Goal: Task Accomplishment & Management: Complete application form

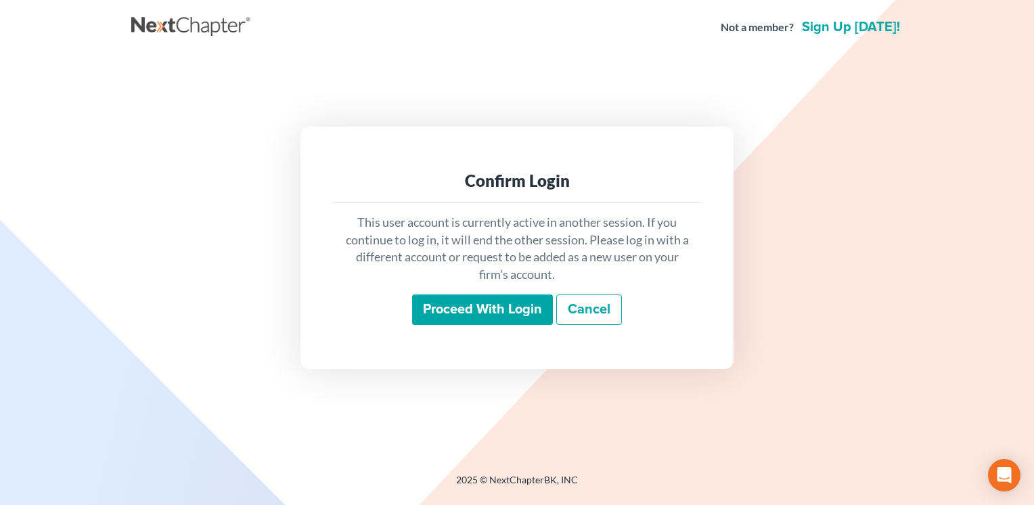
click at [453, 310] on input "Proceed with login" at bounding box center [482, 309] width 141 height 31
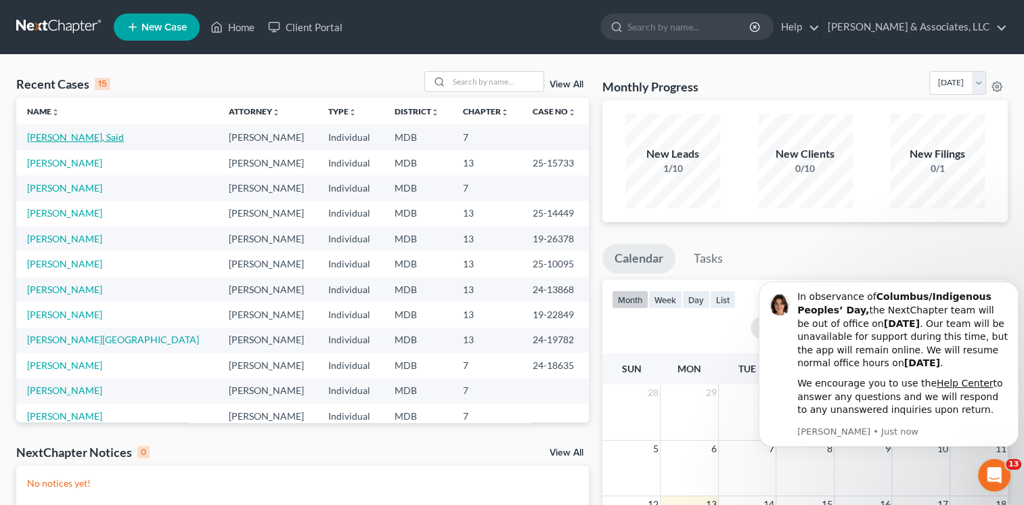
click at [43, 135] on link "[PERSON_NAME], Said" at bounding box center [75, 137] width 97 height 12
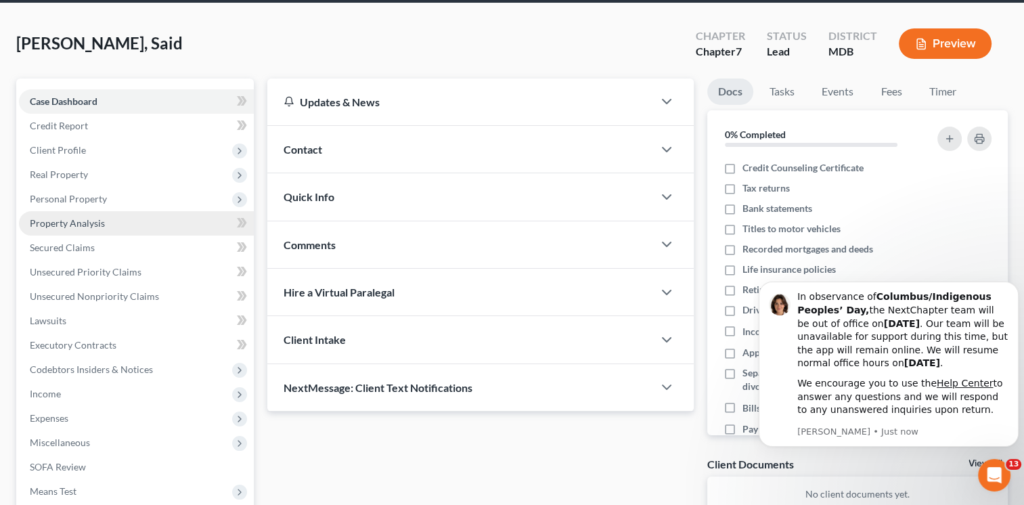
scroll to position [135, 0]
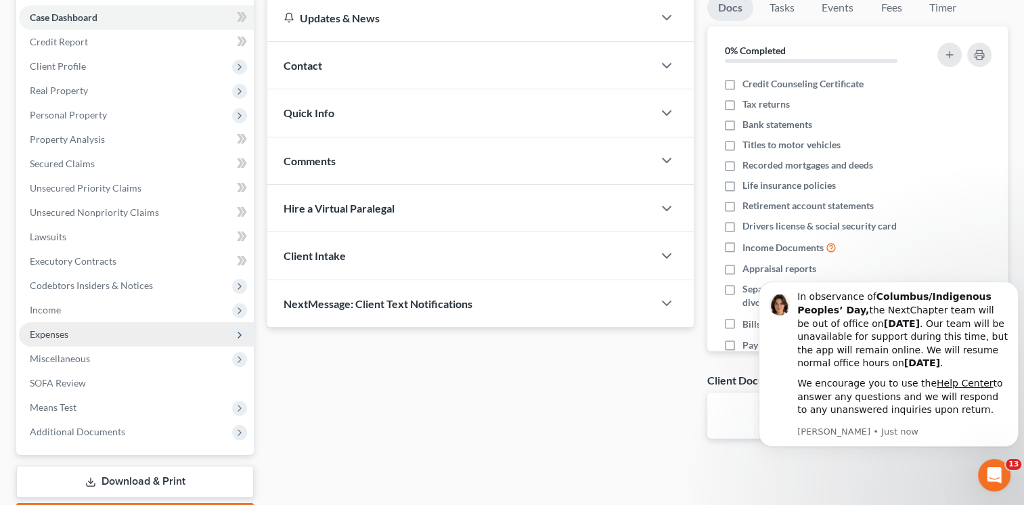
click at [47, 337] on span "Expenses" at bounding box center [49, 334] width 39 height 12
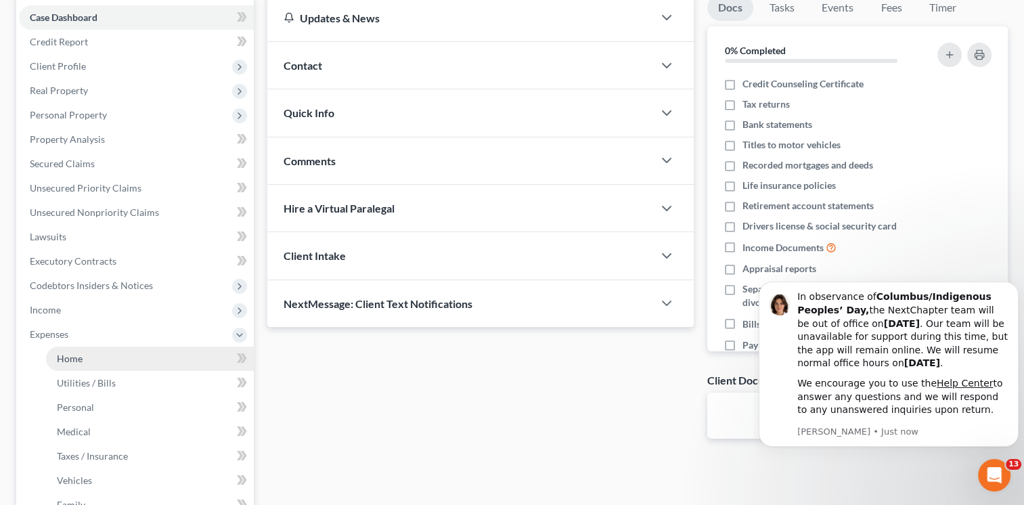
click at [73, 361] on span "Home" at bounding box center [70, 359] width 26 height 12
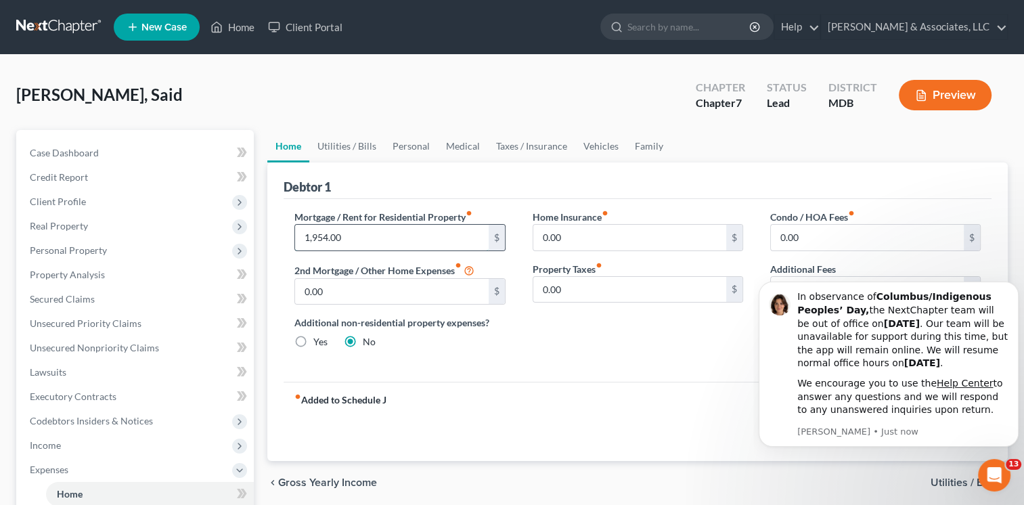
click at [353, 240] on input "1,954.00" at bounding box center [391, 238] width 193 height 26
type input "977"
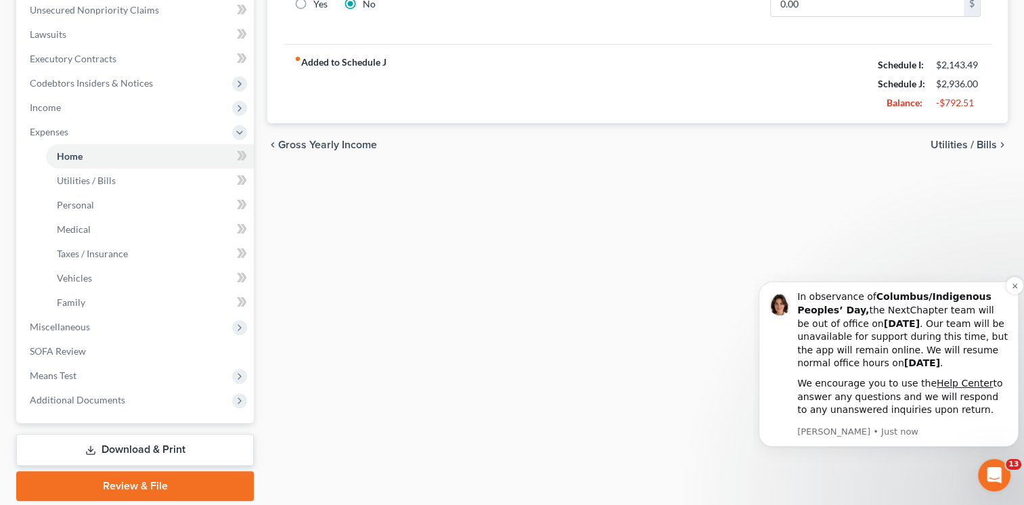
scroll to position [338, 0]
click at [942, 147] on span "Utilities / Bills" at bounding box center [963, 144] width 66 height 11
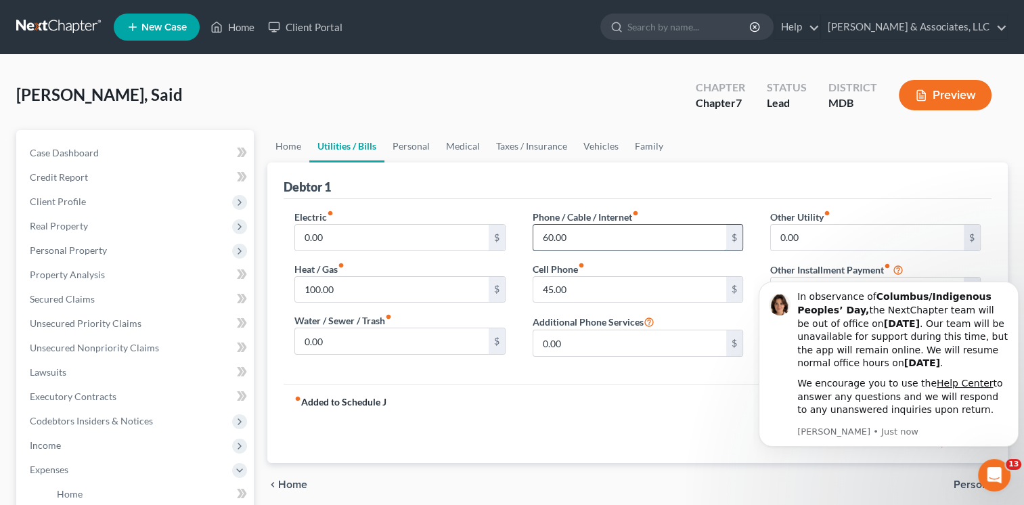
click at [569, 237] on input "60.00" at bounding box center [629, 238] width 193 height 26
click at [576, 231] on input "60.00" at bounding box center [629, 238] width 193 height 26
click at [556, 284] on input "text" at bounding box center [629, 290] width 193 height 26
type input "4"
click at [568, 240] on input "60.00" at bounding box center [629, 238] width 193 height 26
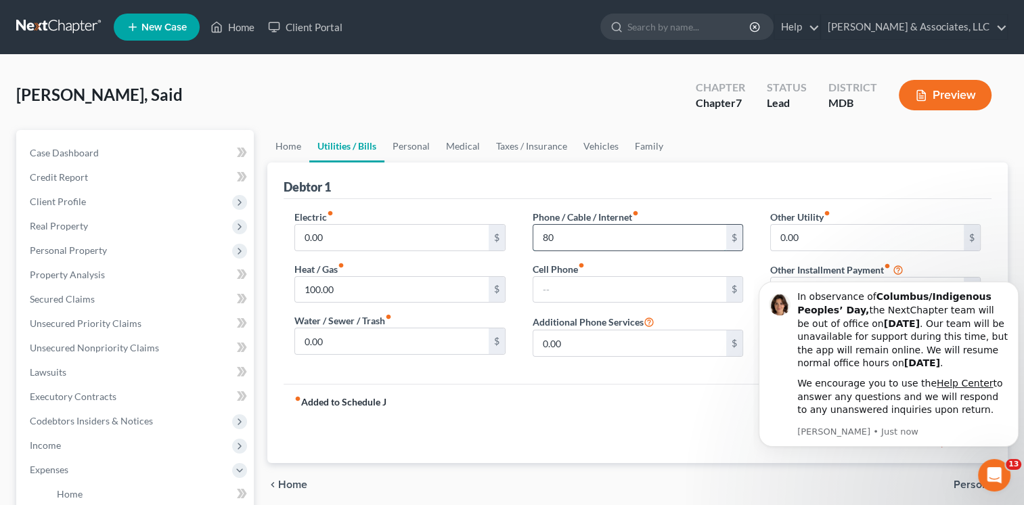
type input "80"
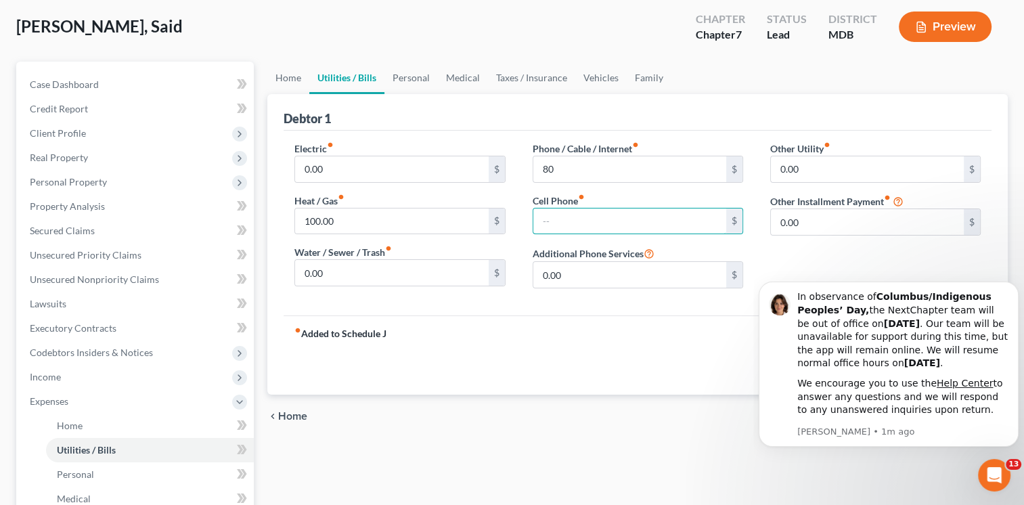
scroll to position [135, 0]
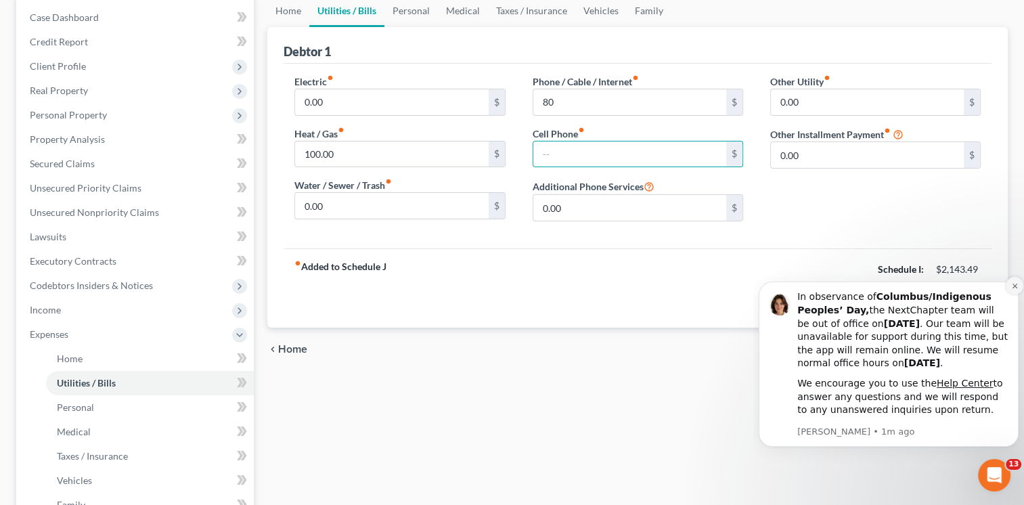
click at [1011, 284] on icon "Dismiss notification" at bounding box center [1014, 285] width 7 height 7
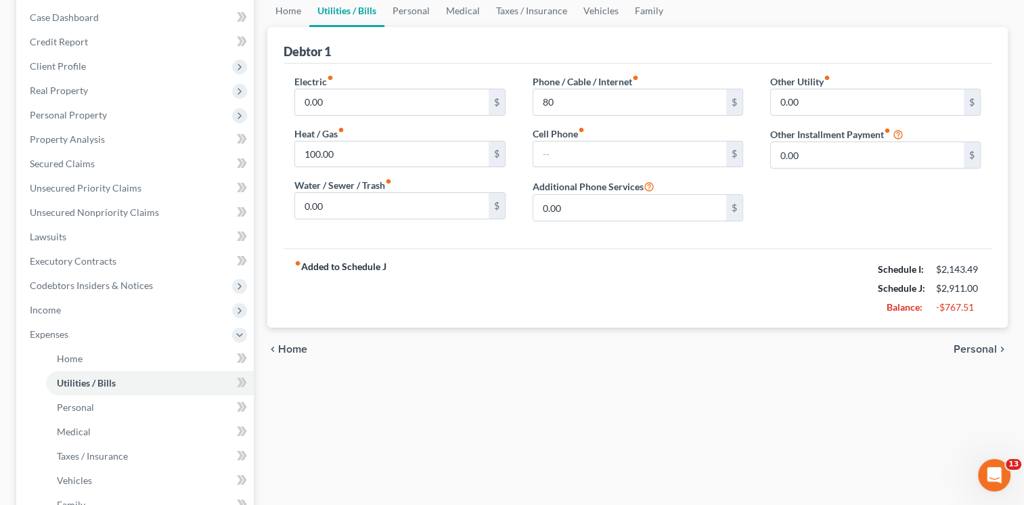
click at [983, 349] on span "Personal" at bounding box center [974, 349] width 43 height 11
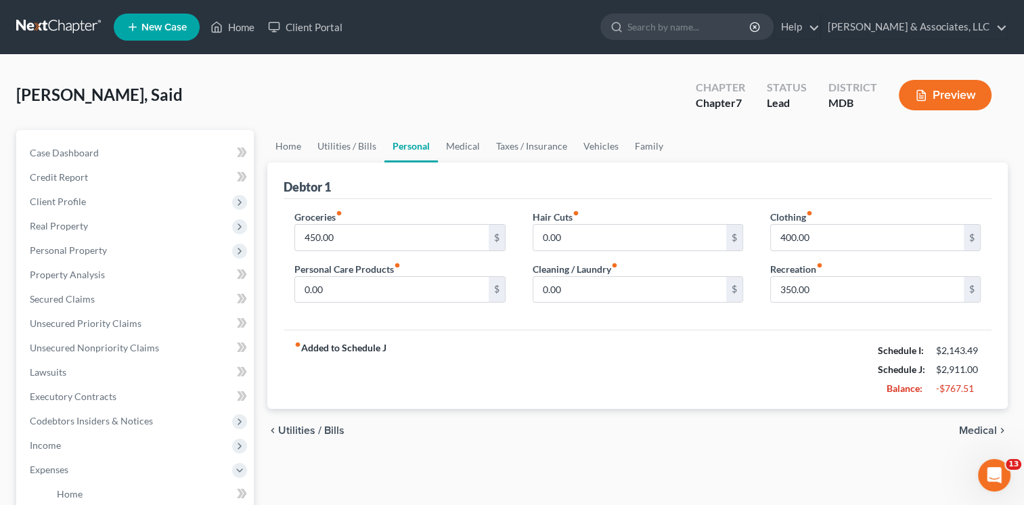
click at [984, 432] on span "Medical" at bounding box center [978, 430] width 38 height 11
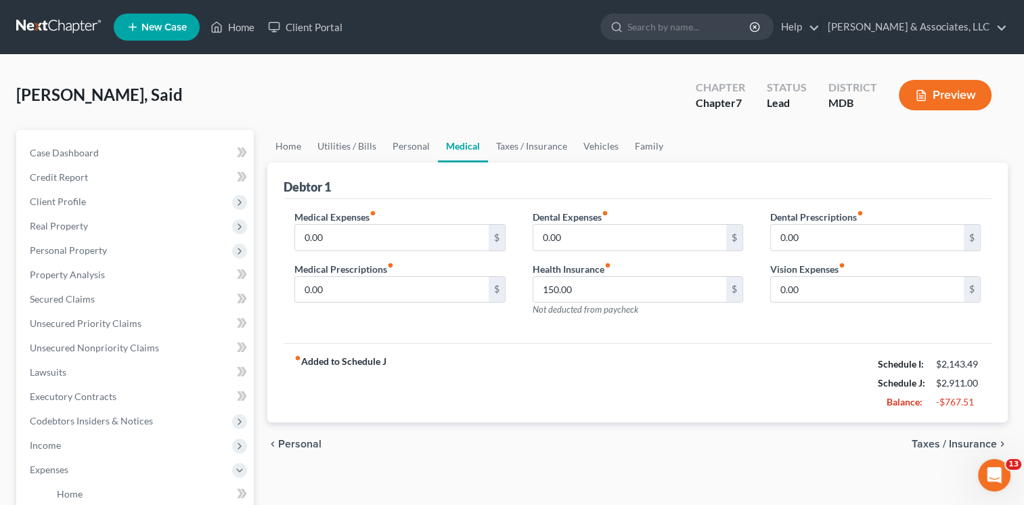
click at [972, 438] on span "Taxes / Insurance" at bounding box center [953, 443] width 85 height 11
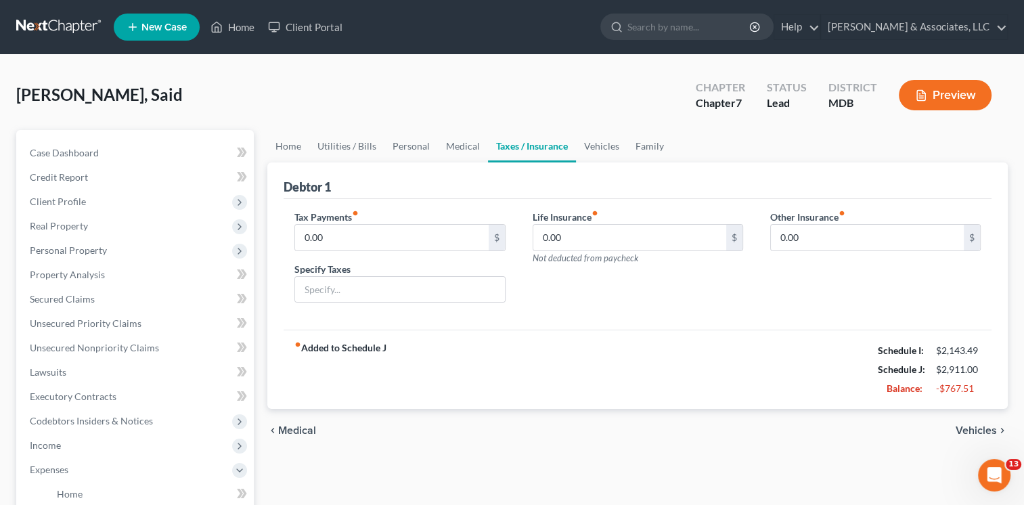
click at [975, 434] on span "Vehicles" at bounding box center [975, 430] width 41 height 11
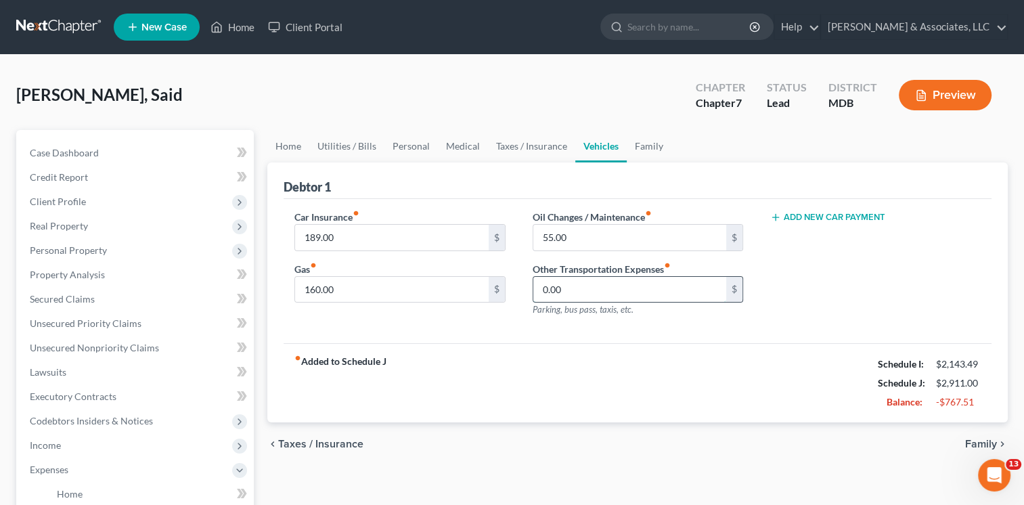
click at [575, 290] on input "0.00" at bounding box center [629, 290] width 193 height 26
type input "190"
click at [989, 438] on span "Family" at bounding box center [981, 443] width 32 height 11
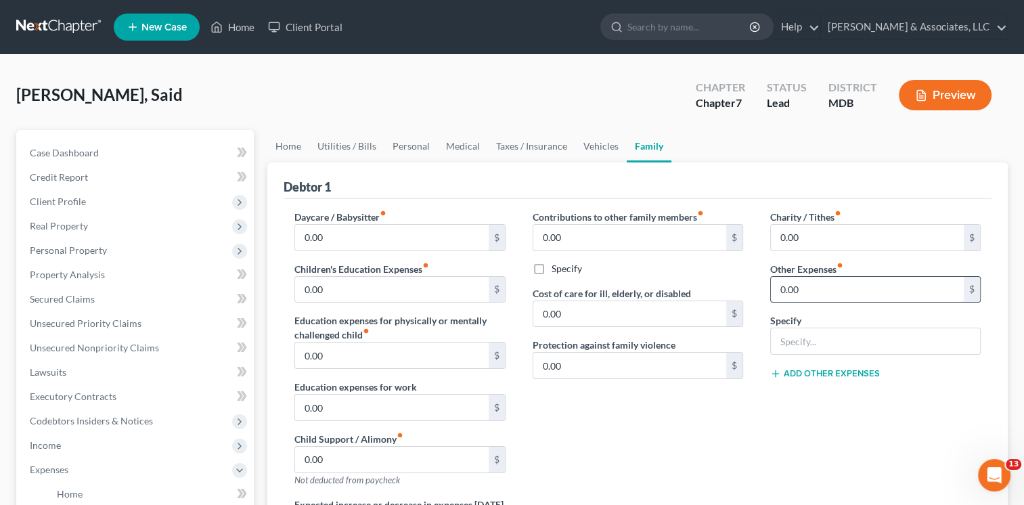
click at [828, 287] on input "0.00" at bounding box center [867, 290] width 193 height 26
type input "15"
type input "Gym Membership"
click at [823, 376] on button "Add Other Expenses" at bounding box center [825, 373] width 110 height 11
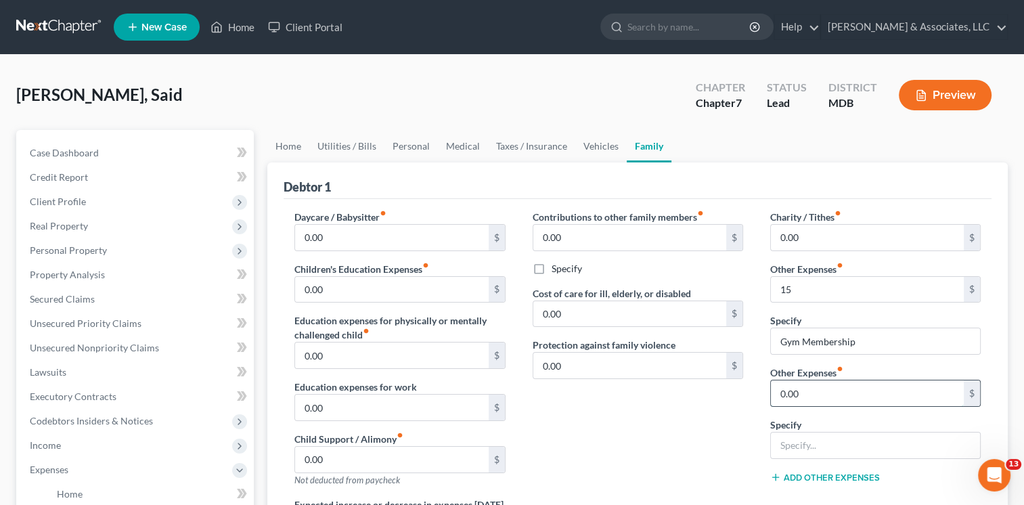
click at [814, 380] on input "0.00" at bounding box center [867, 393] width 193 height 26
type input "10"
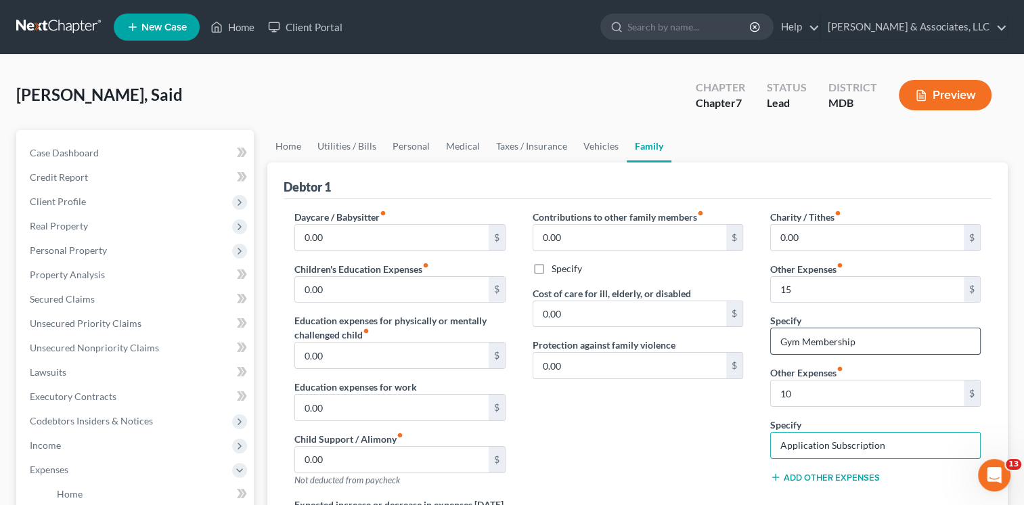
type input "Application Subscription"
click at [828, 478] on button "Add Other Expenses" at bounding box center [825, 477] width 110 height 11
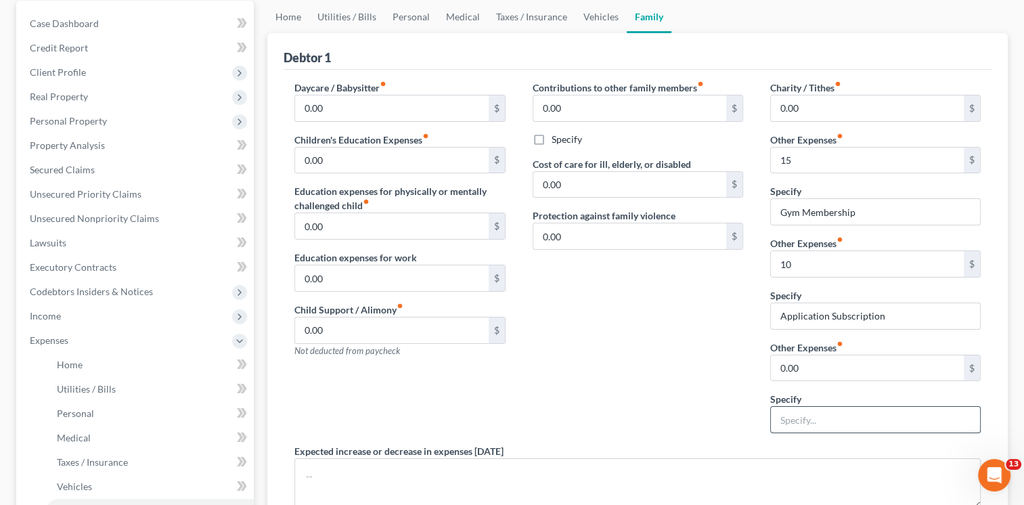
scroll to position [135, 0]
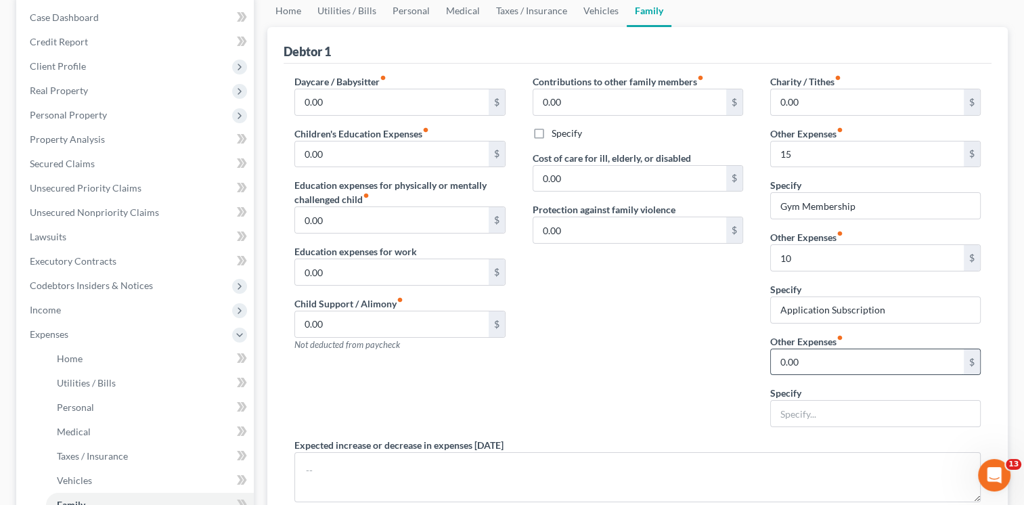
click at [794, 363] on input "0.00" at bounding box center [867, 362] width 193 height 26
type input "0"
type input "125"
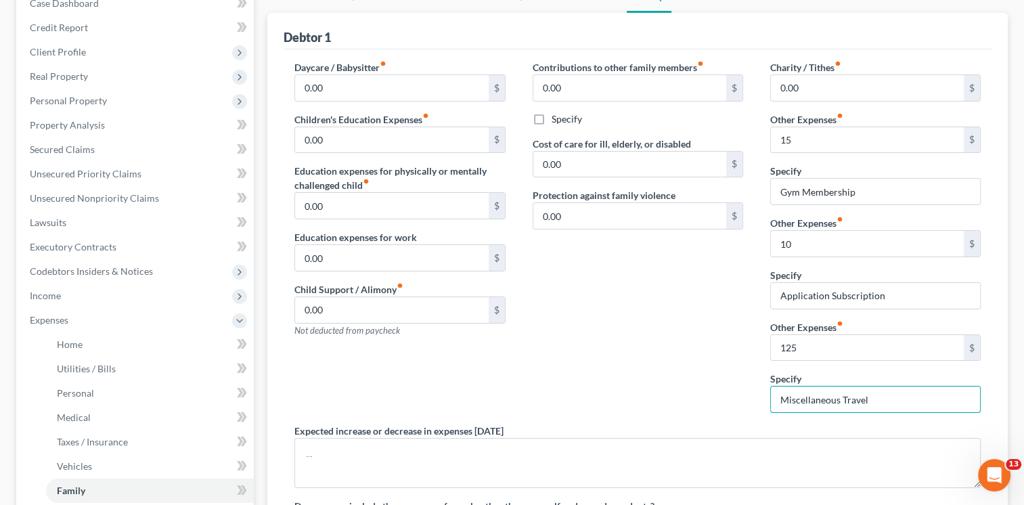
scroll to position [0, 0]
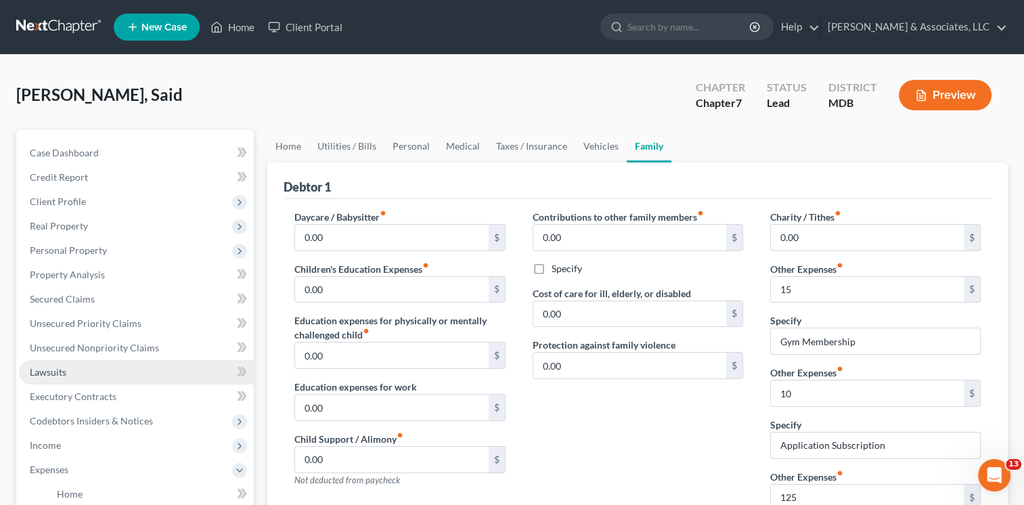
type input "Miscellaneous Travel"
click at [51, 373] on span "Lawsuits" at bounding box center [48, 372] width 37 height 12
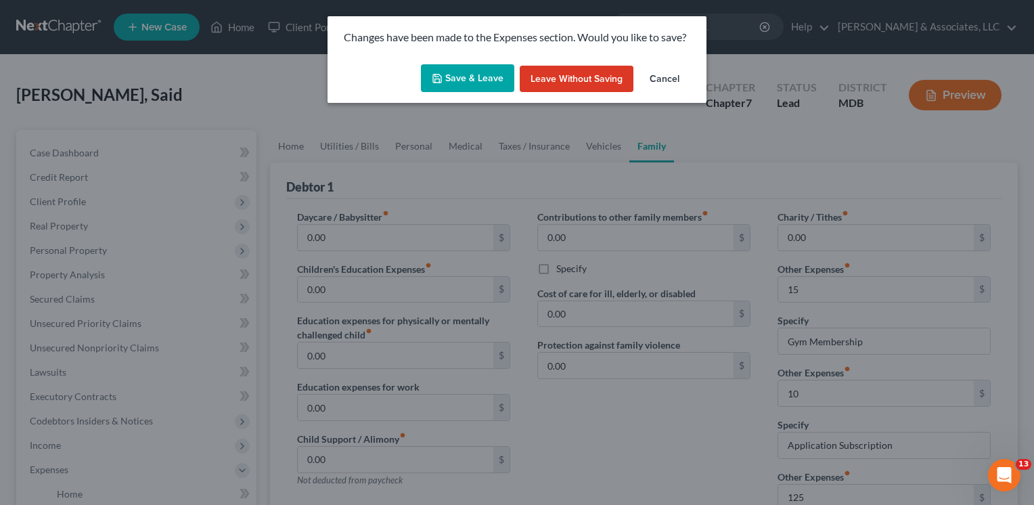
click at [491, 78] on button "Save & Leave" at bounding box center [467, 78] width 93 height 28
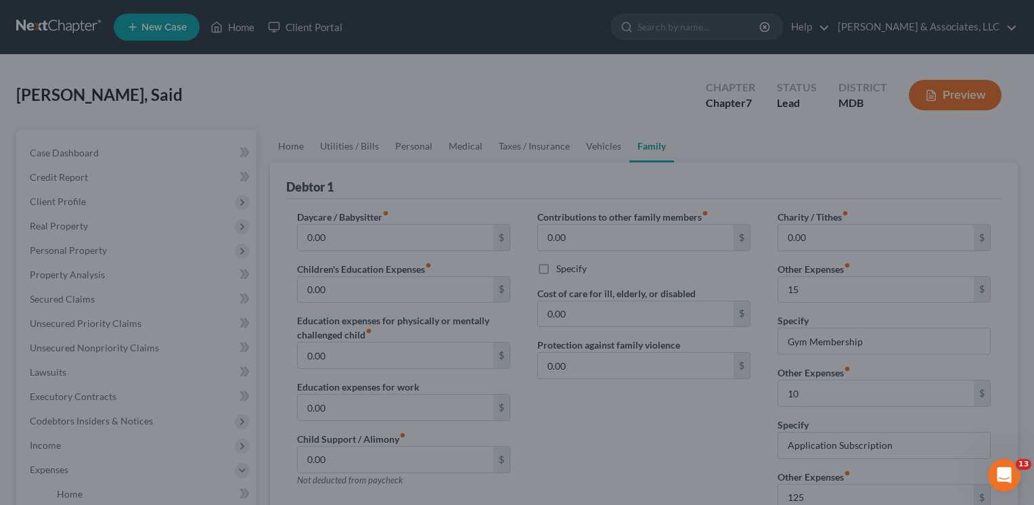
type input "15.00"
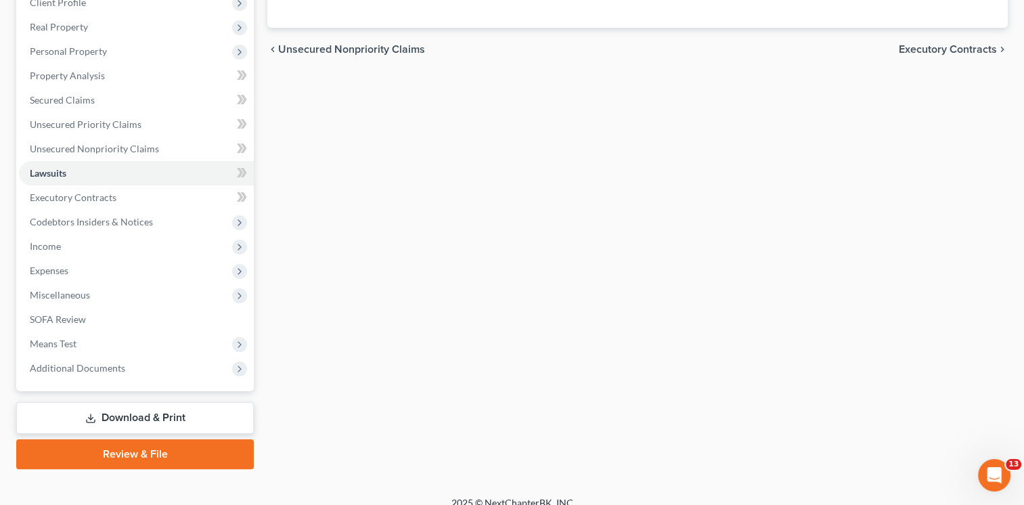
scroll to position [213, 0]
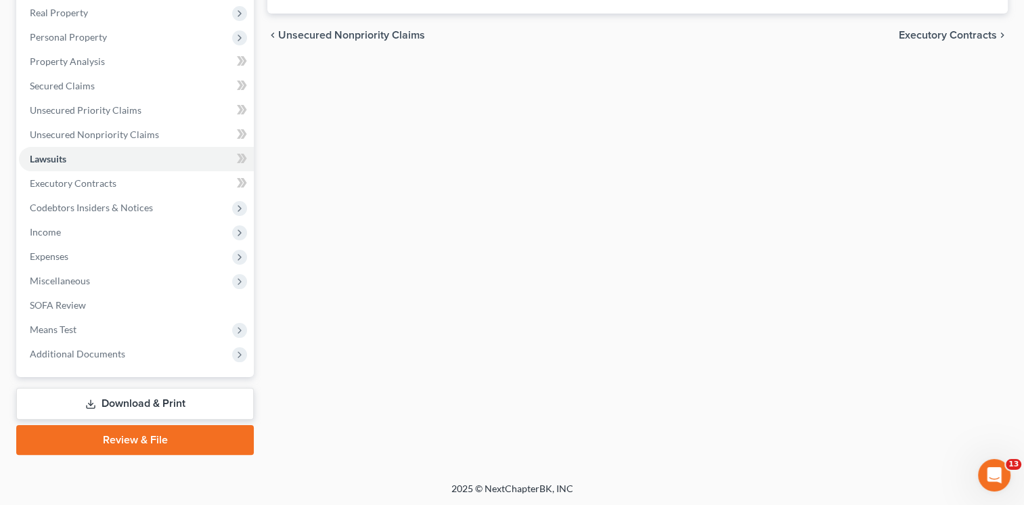
click at [150, 407] on link "Download & Print" at bounding box center [134, 404] width 237 height 32
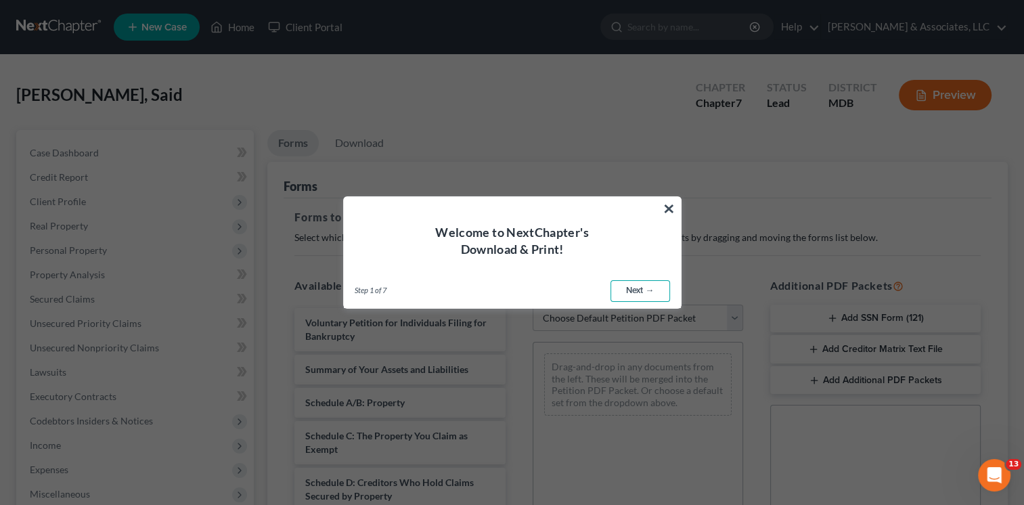
drag, startPoint x: 650, startPoint y: 284, endPoint x: 638, endPoint y: 287, distance: 12.5
click at [650, 283] on link "Next →" at bounding box center [640, 291] width 60 height 22
select select "0"
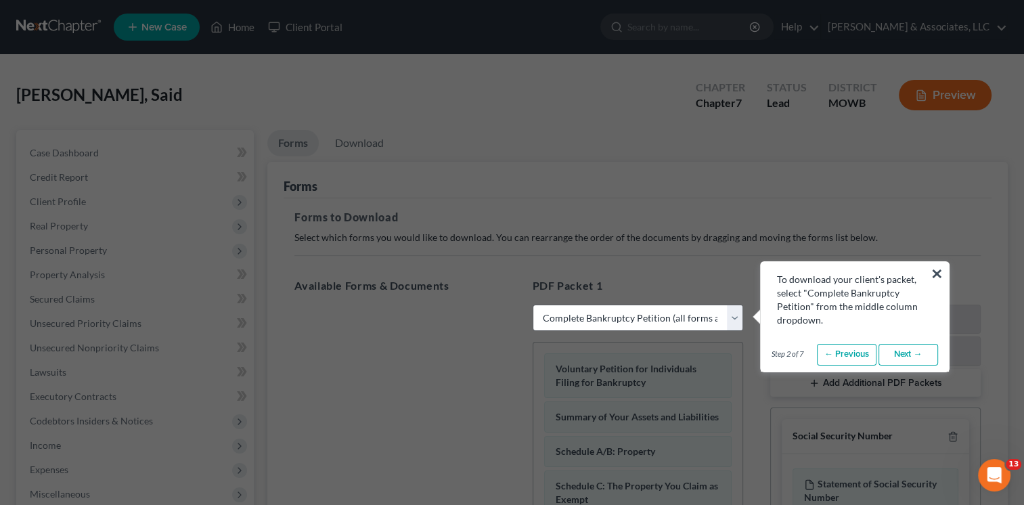
click at [938, 274] on button "×" at bounding box center [936, 274] width 13 height 22
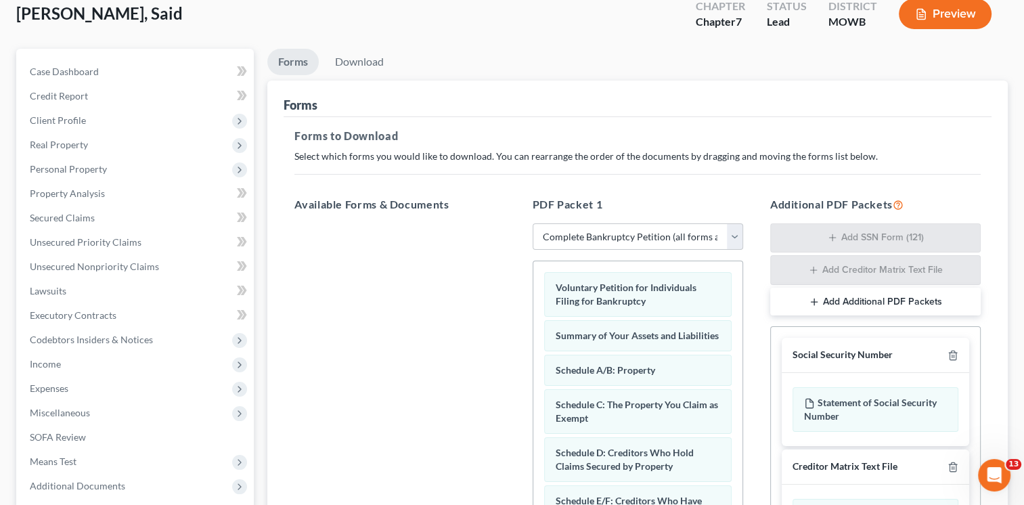
scroll to position [60, 0]
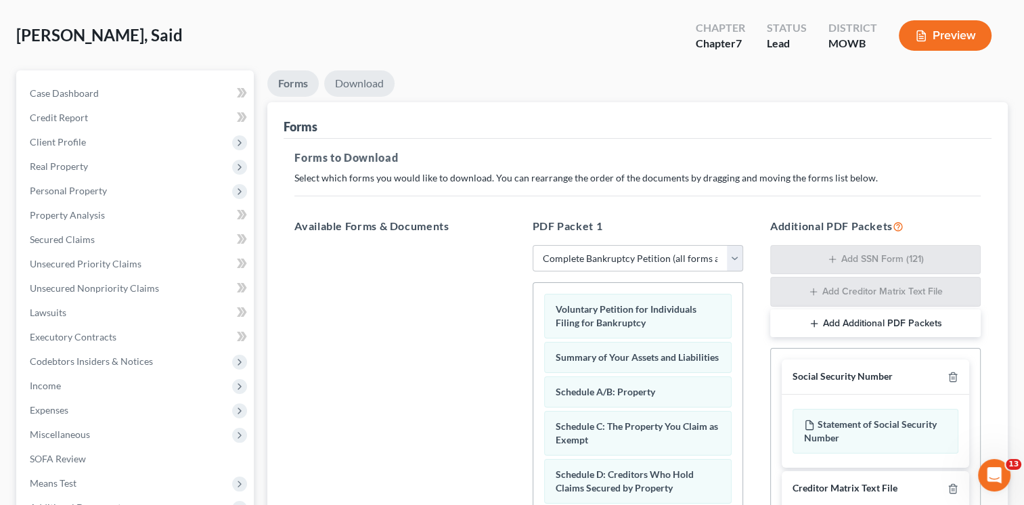
click at [345, 89] on link "Download" at bounding box center [359, 83] width 70 height 26
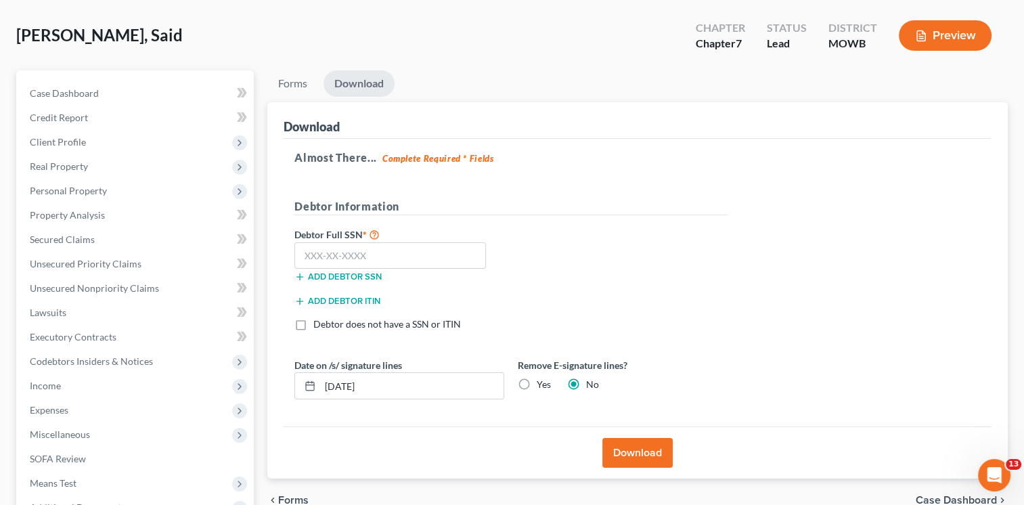
click at [633, 452] on button "Download" at bounding box center [637, 453] width 70 height 30
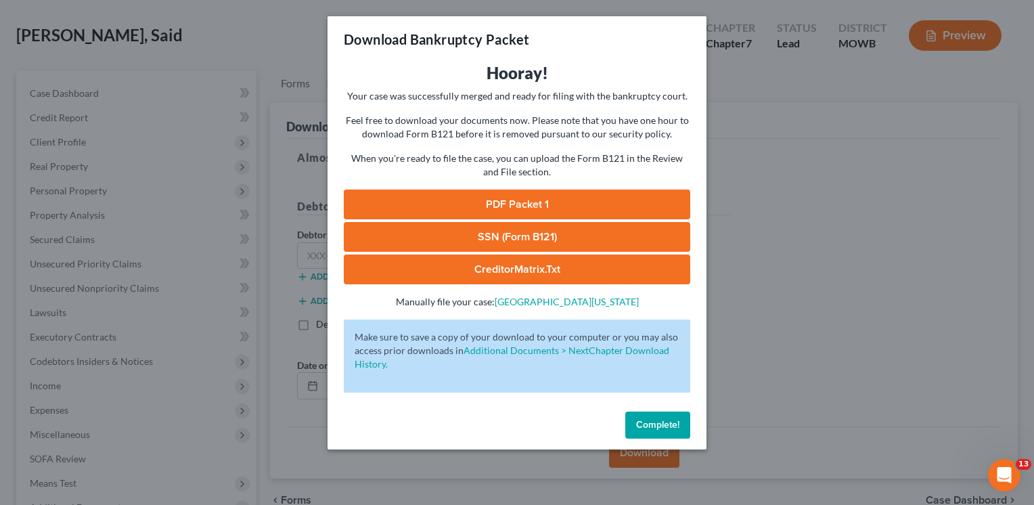
click at [520, 207] on link "PDF Packet 1" at bounding box center [517, 204] width 346 height 30
click at [545, 273] on link "CreditorMatrix.txt" at bounding box center [517, 269] width 346 height 30
click at [669, 429] on span "Complete!" at bounding box center [657, 425] width 43 height 12
